Goal: Transaction & Acquisition: Purchase product/service

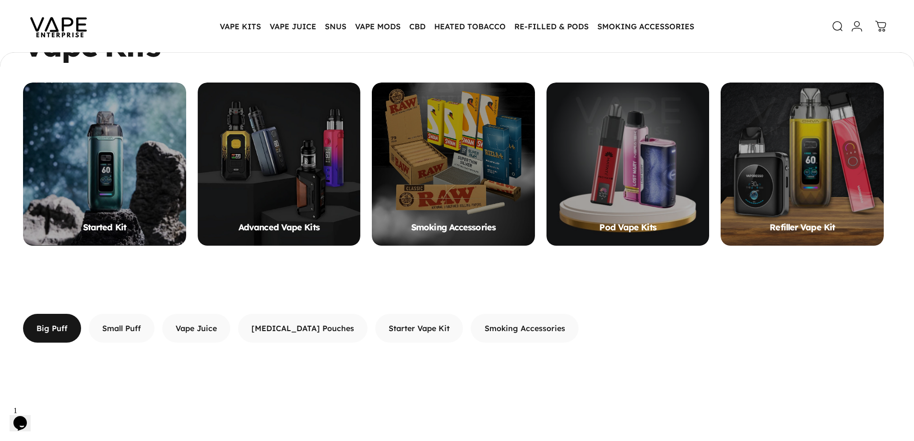
scroll to position [814, 0]
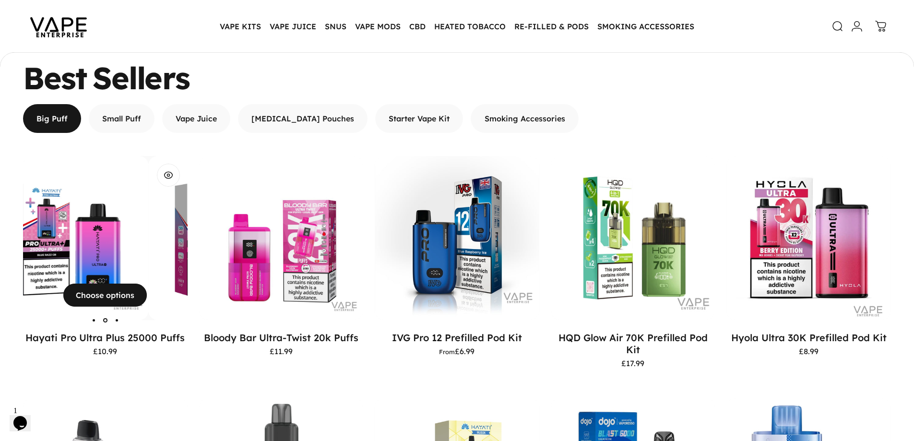
click at [117, 249] on img "Hayati Pro Ultra Plus 25000 Puffs" at bounding box center [66, 238] width 165 height 165
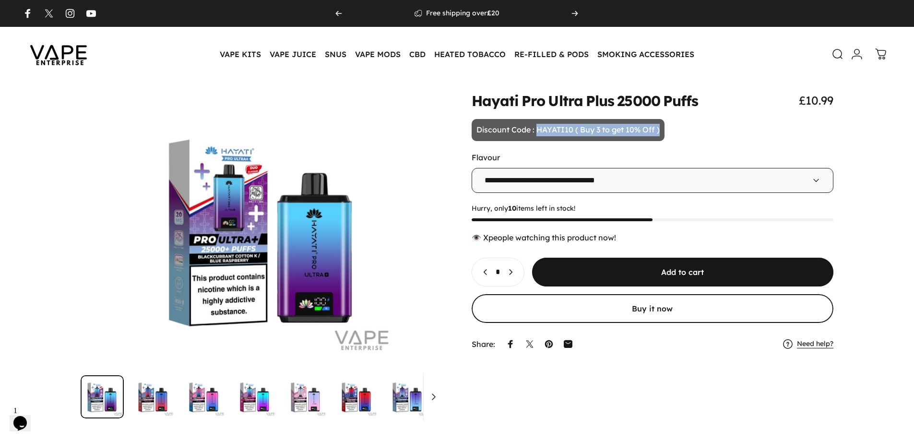
drag, startPoint x: 536, startPoint y: 129, endPoint x: 670, endPoint y: 135, distance: 134.5
click at [670, 135] on animate-element "**********" at bounding box center [653, 223] width 362 height 261
click at [721, 128] on animate-element "**********" at bounding box center [653, 223] width 362 height 261
click at [65, 53] on img at bounding box center [58, 54] width 86 height 45
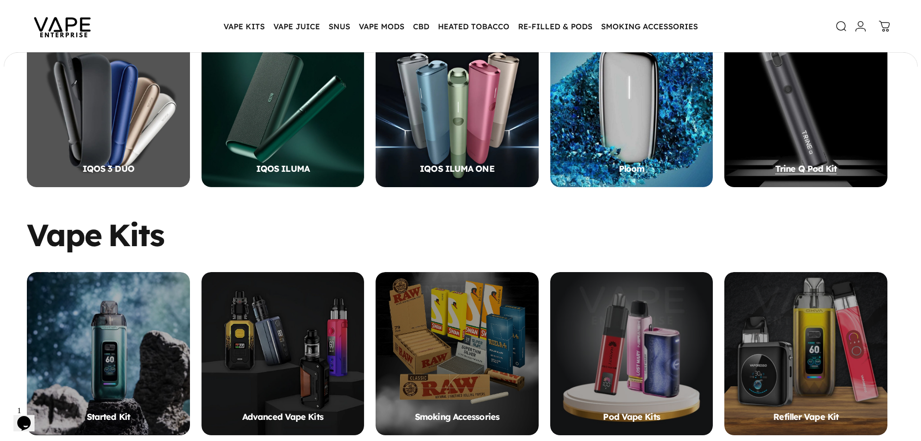
scroll to position [478, 0]
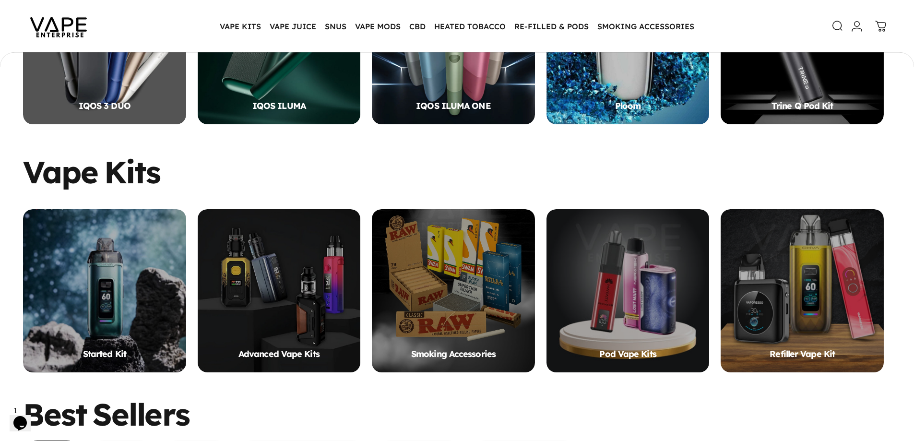
click at [832, 24] on icon at bounding box center [838, 26] width 12 height 12
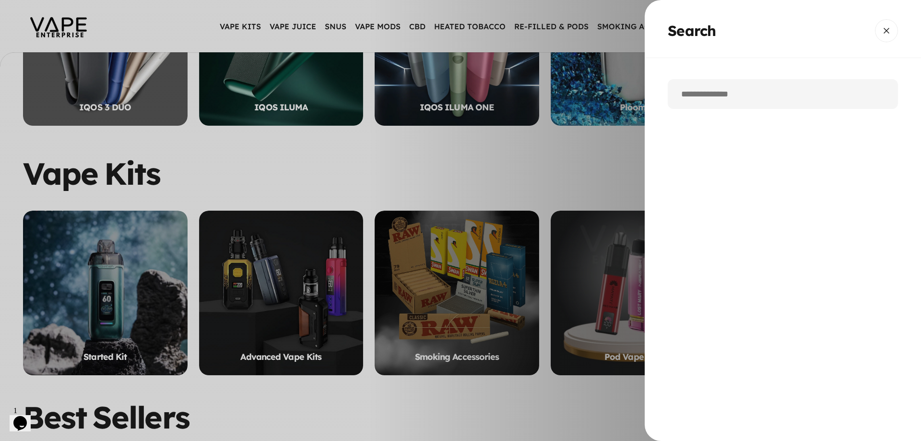
click at [709, 98] on input "Search" at bounding box center [783, 94] width 230 height 30
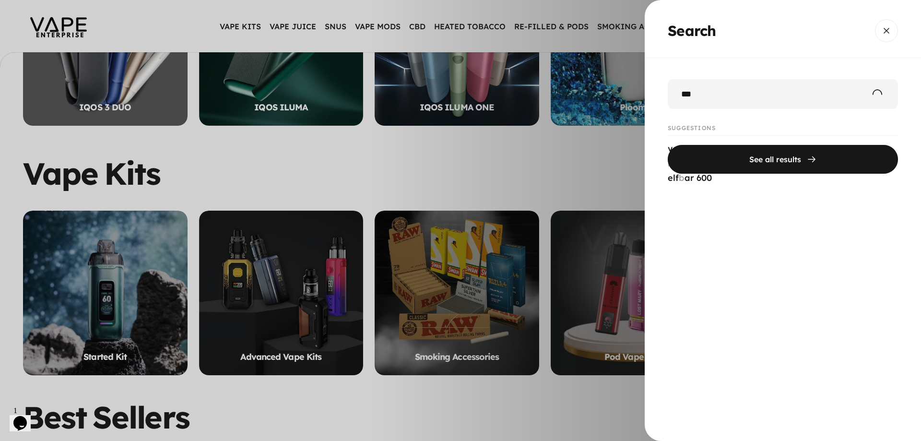
type input "***"
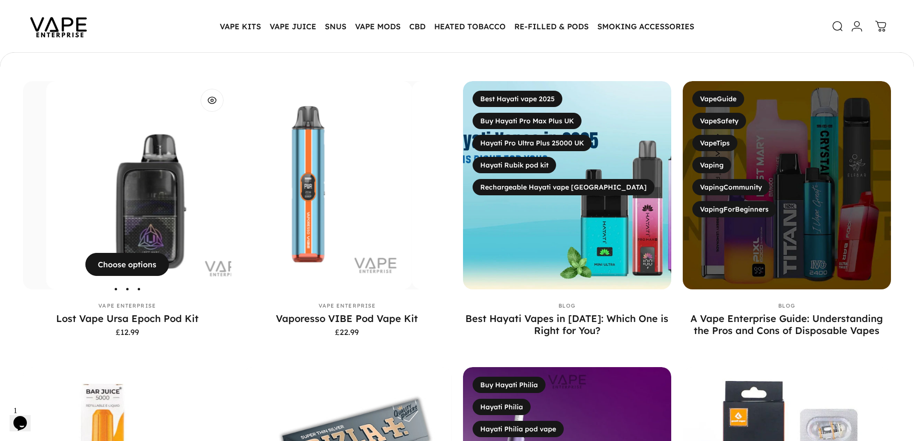
scroll to position [365, 0]
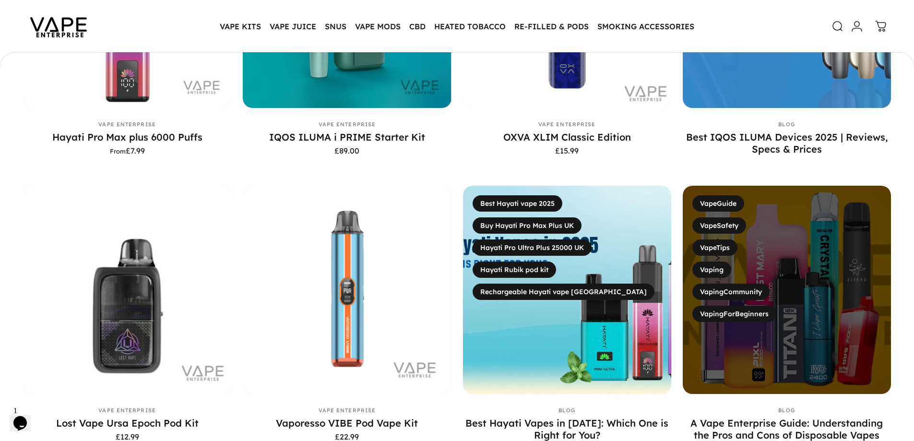
click at [25, 418] on icon "Chat widget" at bounding box center [19, 423] width 13 height 14
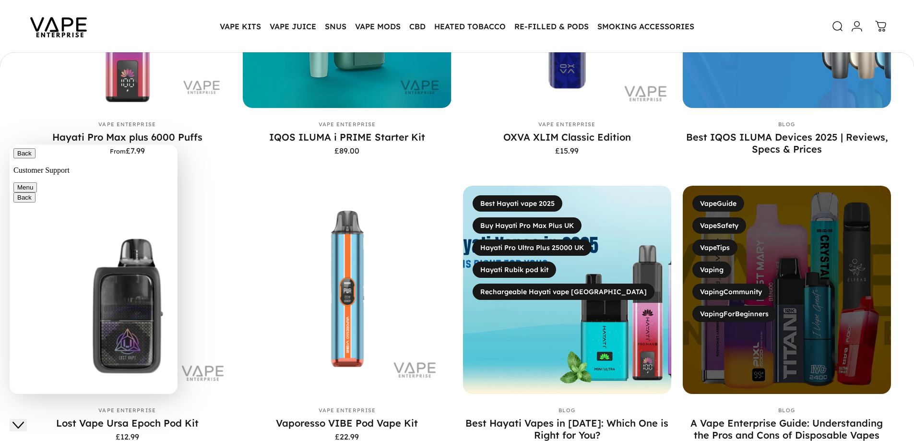
click at [22, 419] on icon "Close Chat This icon closes the chat window." at bounding box center [18, 425] width 12 height 12
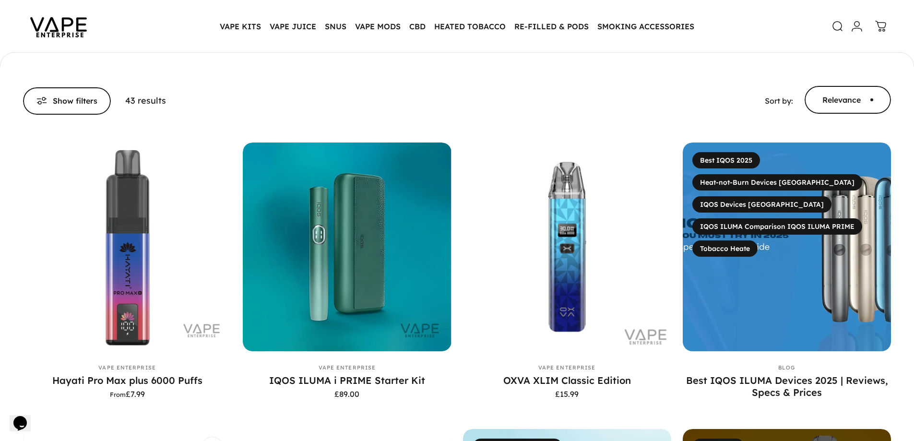
scroll to position [0, 0]
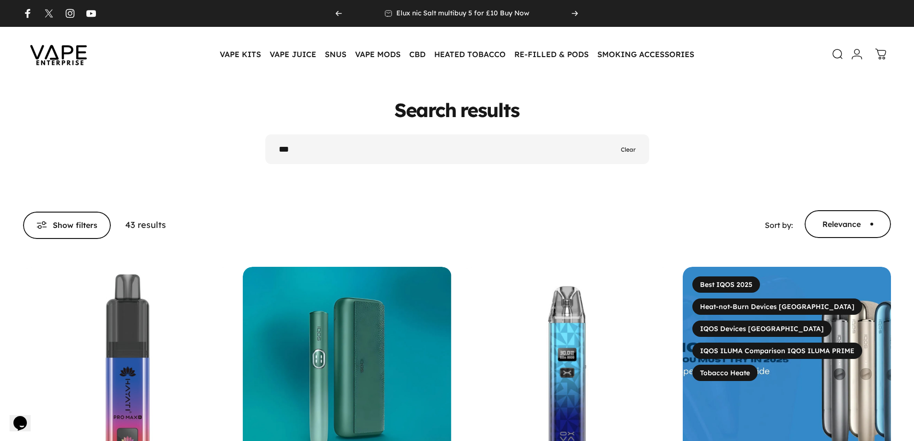
click at [628, 151] on span "Clear" at bounding box center [628, 149] width 15 height 9
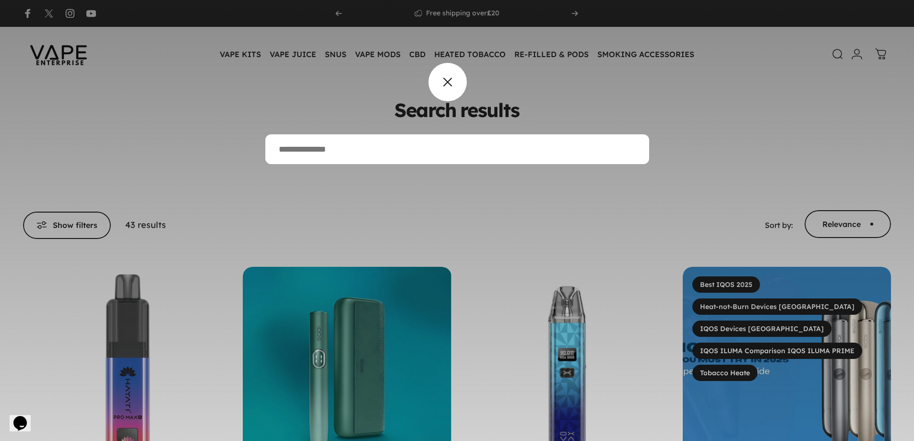
click at [445, 86] on predictive-search-overlay at bounding box center [457, 220] width 914 height 441
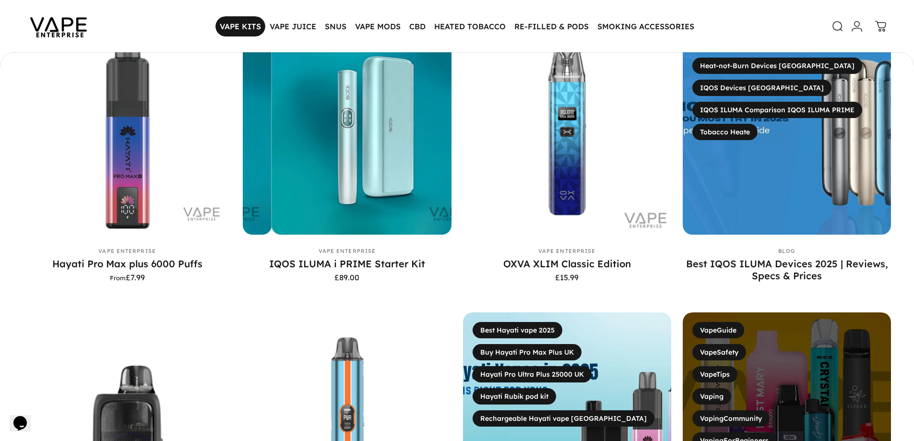
scroll to position [238, 0]
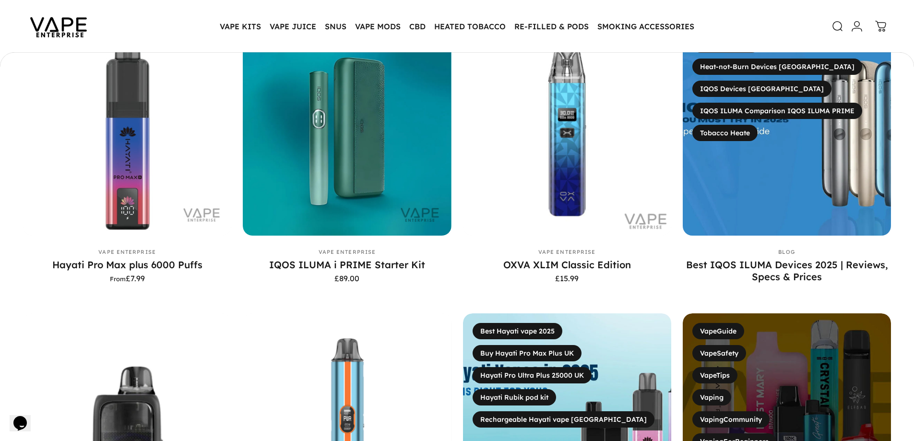
click at [63, 28] on img at bounding box center [58, 26] width 86 height 45
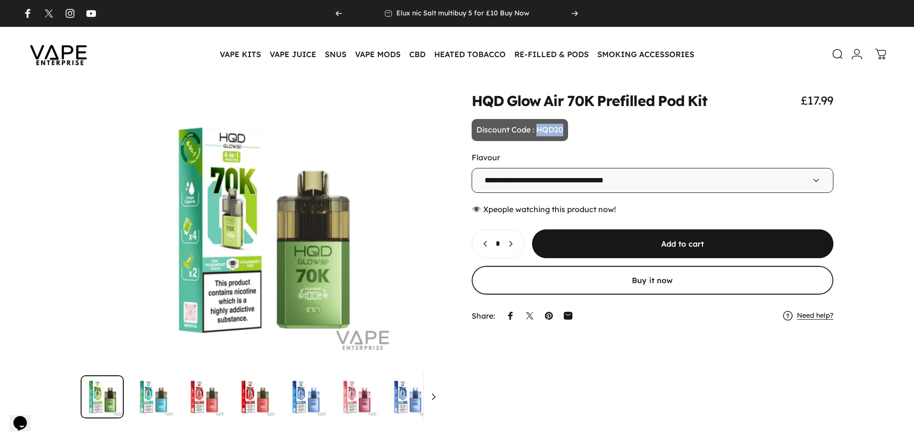
drag, startPoint x: 537, startPoint y: 130, endPoint x: 572, endPoint y: 130, distance: 34.6
click at [572, 130] on animate-element "**********" at bounding box center [653, 209] width 362 height 232
copy p "HQD20"
